Goal: Information Seeking & Learning: Learn about a topic

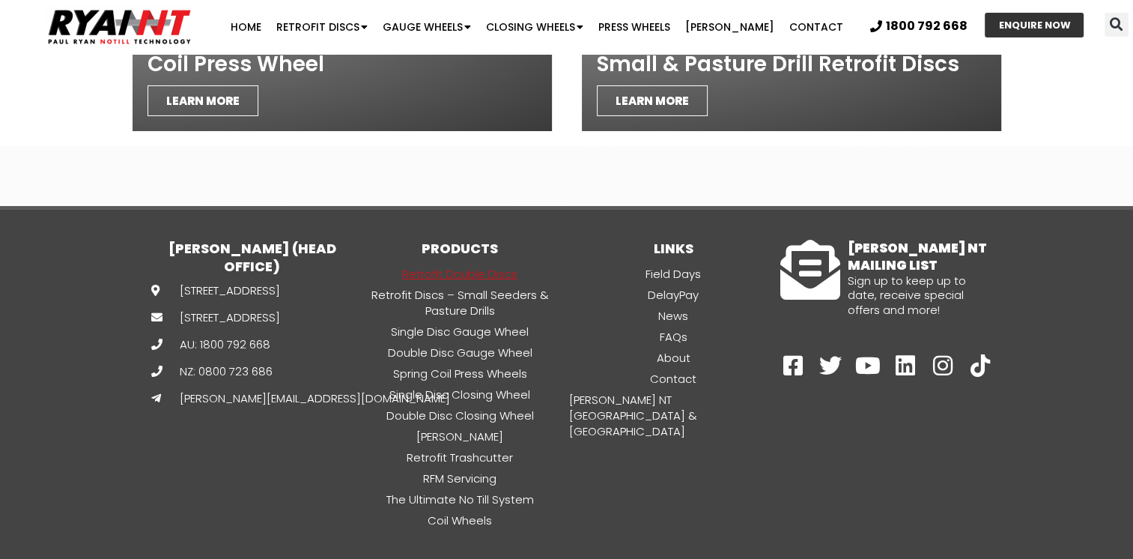
scroll to position [5391, 0]
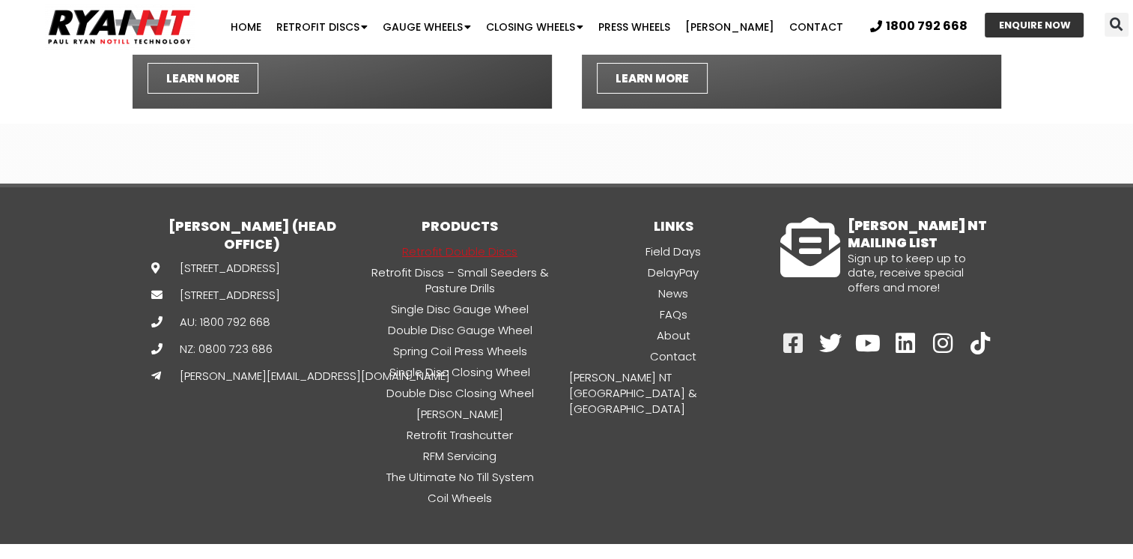
click at [794, 332] on icon at bounding box center [793, 343] width 22 height 22
